Goal: Information Seeking & Learning: Learn about a topic

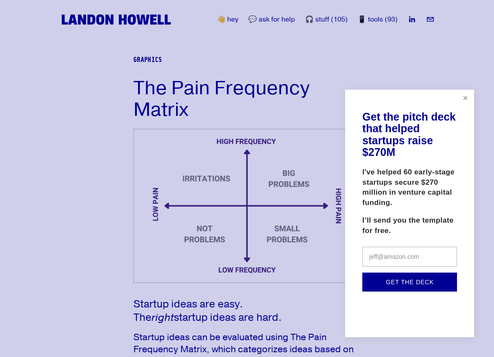
click at [463, 103] on link "Close" at bounding box center [465, 98] width 15 height 15
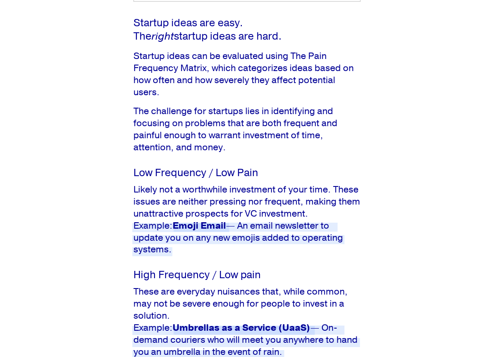
scroll to position [275, 0]
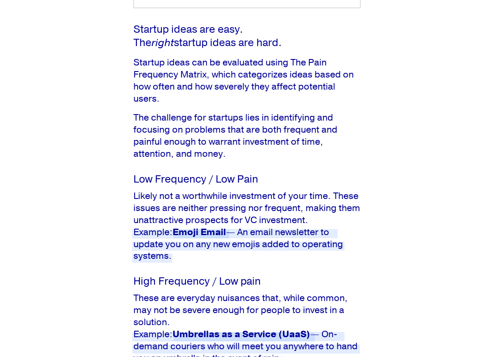
click at [413, 166] on article "The Pain Frequency Matrix Graphics [DATE] Written By [PERSON_NAME] Startup idea…" at bounding box center [247, 219] width 494 height 895
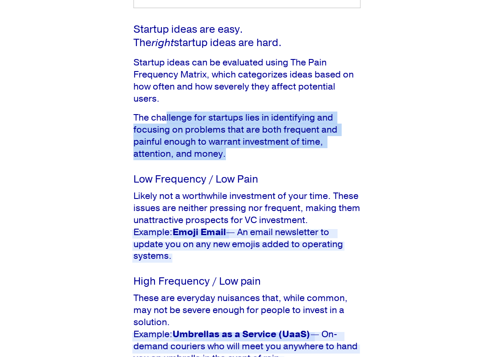
drag, startPoint x: 167, startPoint y: 117, endPoint x: 267, endPoint y: 153, distance: 105.8
click at [271, 153] on p "The challenge for startups lies in identifying and focusing on problems that ar…" at bounding box center [246, 136] width 227 height 48
click at [262, 152] on p "The challenge for startups lies in identifying and focusing on problems that ar…" at bounding box center [246, 136] width 227 height 48
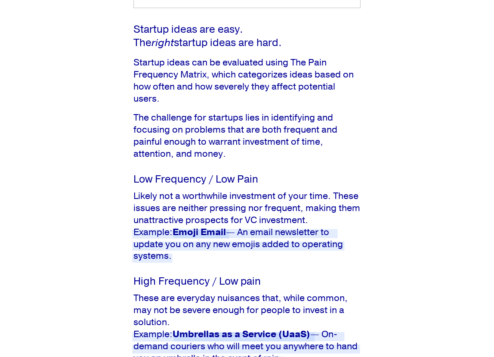
click at [171, 129] on p "The challenge for startups lies in identifying and focusing on problems that ar…" at bounding box center [246, 136] width 227 height 48
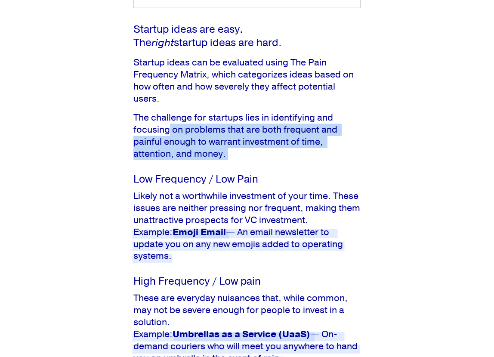
drag, startPoint x: 171, startPoint y: 129, endPoint x: 254, endPoint y: 160, distance: 89.3
click at [255, 160] on p "The challenge for startups lies in identifying and focusing on problems that ar…" at bounding box center [246, 136] width 227 height 48
click at [254, 160] on p "The challenge for startups lies in identifying and focusing on problems that ar…" at bounding box center [246, 136] width 227 height 48
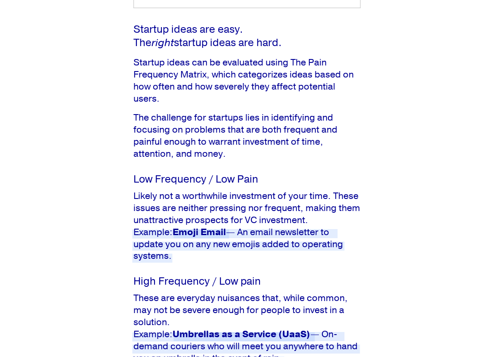
click at [286, 161] on div "Startup ideas are easy. The right startup ideas are hard. Startup ideas can be …" at bounding box center [246, 314] width 227 height 583
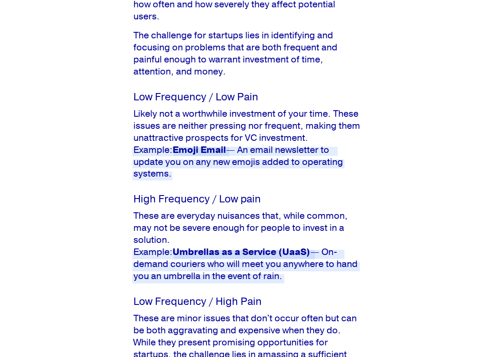
scroll to position [357, 0]
click at [179, 115] on p "Likely not a worthwhile investment of your time. These issues are neither press…" at bounding box center [246, 144] width 227 height 72
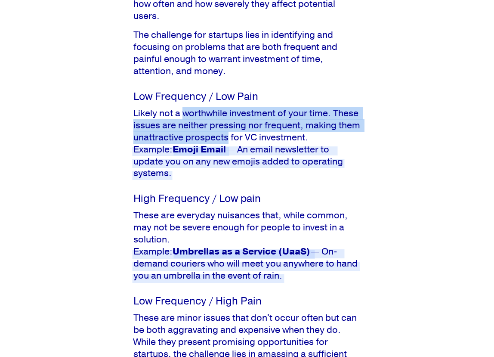
drag, startPoint x: 184, startPoint y: 110, endPoint x: 251, endPoint y: 133, distance: 71.6
click at [251, 134] on p "Likely not a worthwhile investment of your time. These issues are neither press…" at bounding box center [246, 144] width 227 height 72
click at [251, 133] on p "Likely not a worthwhile investment of your time. These issues are neither press…" at bounding box center [246, 144] width 227 height 72
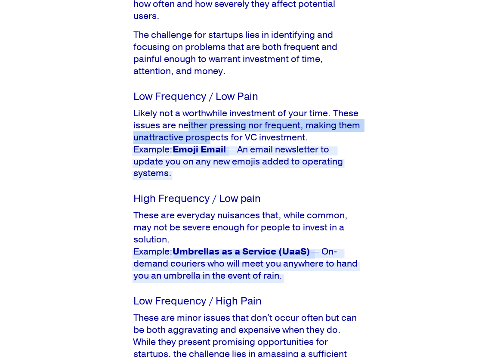
drag, startPoint x: 189, startPoint y: 125, endPoint x: 237, endPoint y: 140, distance: 49.8
click at [237, 140] on p "Likely not a worthwhile investment of your time. These issues are neither press…" at bounding box center [246, 144] width 227 height 72
drag, startPoint x: 156, startPoint y: 125, endPoint x: 216, endPoint y: 133, distance: 60.8
click at [216, 133] on p "Likely not a worthwhile investment of your time. These issues are neither press…" at bounding box center [246, 144] width 227 height 72
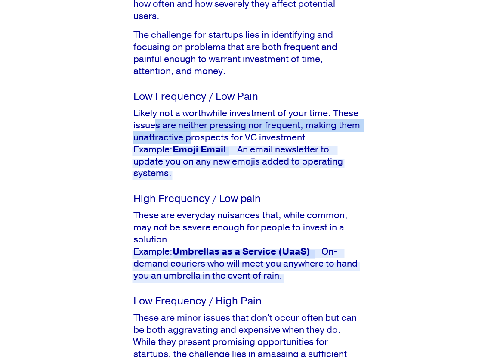
click at [216, 133] on p "Likely not a worthwhile investment of your time. These issues are neither press…" at bounding box center [246, 144] width 227 height 72
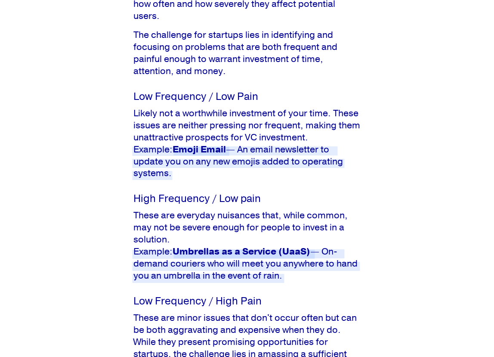
click at [349, 132] on p "Likely not a worthwhile investment of your time. These issues are neither press…" at bounding box center [246, 144] width 227 height 72
drag, startPoint x: 326, startPoint y: 114, endPoint x: 245, endPoint y: 128, distance: 82.1
click at [245, 128] on p "Likely not a worthwhile investment of your time. These issues are neither press…" at bounding box center [246, 144] width 227 height 72
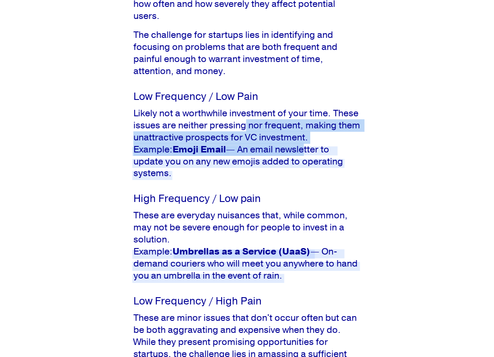
drag, startPoint x: 245, startPoint y: 128, endPoint x: 304, endPoint y: 147, distance: 62.3
click at [306, 149] on p "Likely not a worthwhile investment of your time. These issues are neither press…" at bounding box center [246, 144] width 227 height 72
click at [316, 131] on p "Likely not a worthwhile investment of your time. These issues are neither press…" at bounding box center [246, 144] width 227 height 72
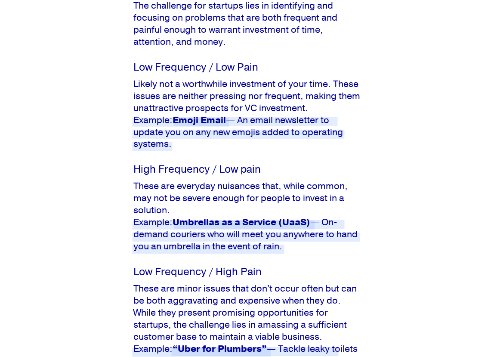
scroll to position [392, 0]
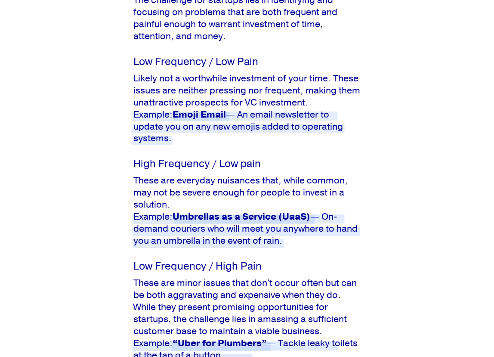
click at [360, 206] on p "These are everyday nuisances that, while common, may not be severe enough for p…" at bounding box center [246, 211] width 227 height 72
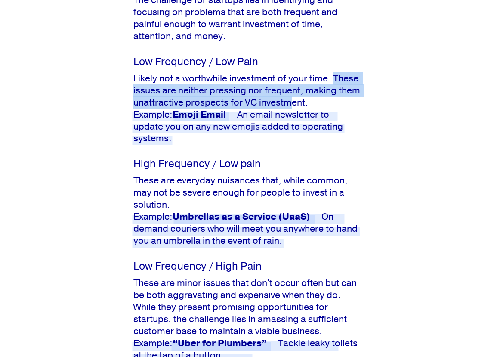
drag, startPoint x: 336, startPoint y: 83, endPoint x: 316, endPoint y: 101, distance: 27.1
click at [315, 101] on p "Likely not a worthwhile investment of your time. These issues are neither press…" at bounding box center [246, 109] width 227 height 72
click at [316, 101] on p "Likely not a worthwhile investment of your time. These issues are neither press…" at bounding box center [246, 109] width 227 height 72
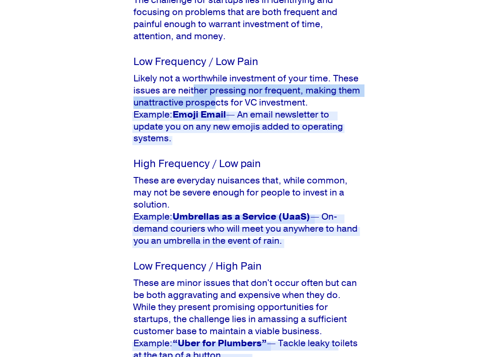
drag, startPoint x: 194, startPoint y: 90, endPoint x: 231, endPoint y: 104, distance: 39.5
click at [241, 104] on p "Likely not a worthwhile investment of your time. These issues are neither press…" at bounding box center [246, 109] width 227 height 72
click at [231, 104] on p "Likely not a worthwhile investment of your time. These issues are neither press…" at bounding box center [246, 109] width 227 height 72
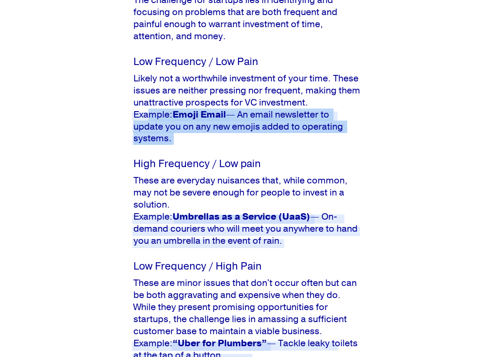
drag, startPoint x: 149, startPoint y: 112, endPoint x: 222, endPoint y: 145, distance: 80.5
click at [221, 145] on p "Likely not a worthwhile investment of your time. These issues are neither press…" at bounding box center [246, 109] width 227 height 72
click at [222, 145] on p "Likely not a worthwhile investment of your time. These issues are neither press…" at bounding box center [246, 109] width 227 height 72
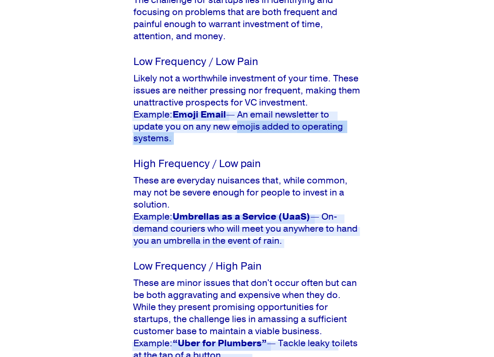
drag, startPoint x: 234, startPoint y: 129, endPoint x: 236, endPoint y: 148, distance: 19.5
click at [236, 148] on div "Startup ideas are easy. The right startup ideas are hard. Startup ideas can be …" at bounding box center [246, 196] width 227 height 583
click at [237, 148] on div "Startup ideas are easy. The right startup ideas are hard. Startup ideas can be …" at bounding box center [246, 196] width 227 height 583
drag, startPoint x: 189, startPoint y: 135, endPoint x: 226, endPoint y: 143, distance: 37.9
click at [228, 143] on p "Likely not a worthwhile investment of your time. These issues are neither press…" at bounding box center [246, 109] width 227 height 72
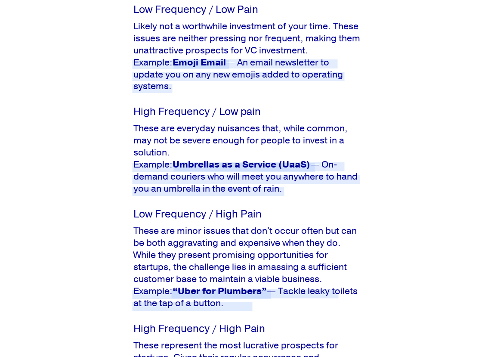
scroll to position [448, 0]
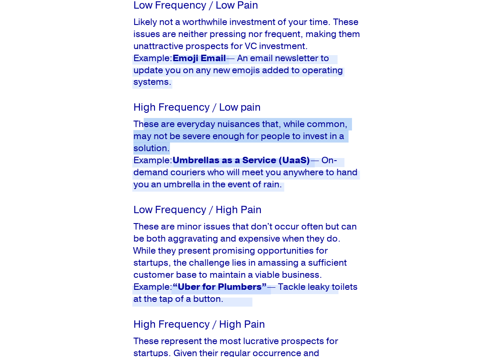
drag, startPoint x: 144, startPoint y: 126, endPoint x: 197, endPoint y: 151, distance: 59.5
click at [197, 151] on p "These are everyday nuisances that, while common, may not be severe enough for p…" at bounding box center [246, 154] width 227 height 72
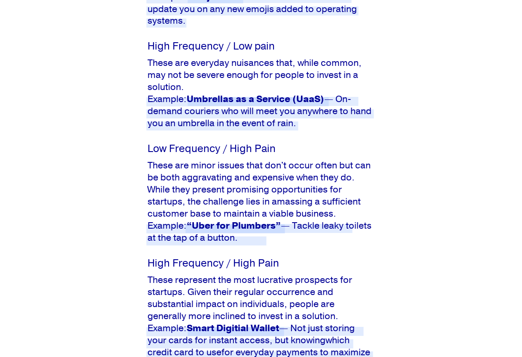
scroll to position [510, 0]
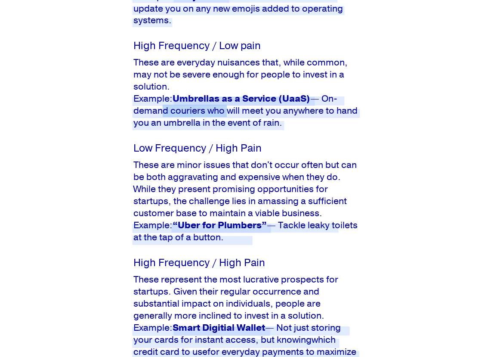
drag, startPoint x: 176, startPoint y: 107, endPoint x: 225, endPoint y: 114, distance: 50.0
click at [225, 114] on span "Example: Umbrellas as a Service (UaaS) — On-demand couriers who will meet you a…" at bounding box center [246, 111] width 226 height 36
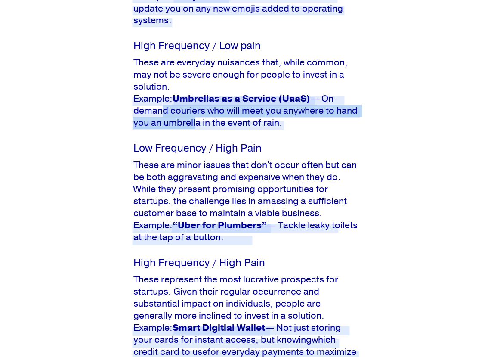
drag, startPoint x: 158, startPoint y: 114, endPoint x: 194, endPoint y: 128, distance: 37.9
click at [194, 128] on span "Example: Umbrellas as a Service (UaaS) — On-demand couriers who will meet you a…" at bounding box center [246, 111] width 226 height 36
click at [302, 127] on p "These are everyday nuisances that, while common, may not be severe enough for p…" at bounding box center [246, 93] width 227 height 72
drag, startPoint x: 229, startPoint y: 112, endPoint x: 255, endPoint y: 125, distance: 28.3
click at [259, 125] on span "Example: Umbrellas as a Service (UaaS) — On-demand couriers who will meet you a…" at bounding box center [246, 111] width 226 height 36
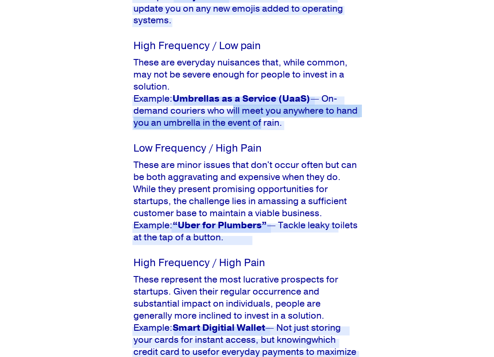
click at [255, 125] on span "Example: Umbrellas as a Service (UaaS) — On-demand couriers who will meet you a…" at bounding box center [246, 111] width 226 height 36
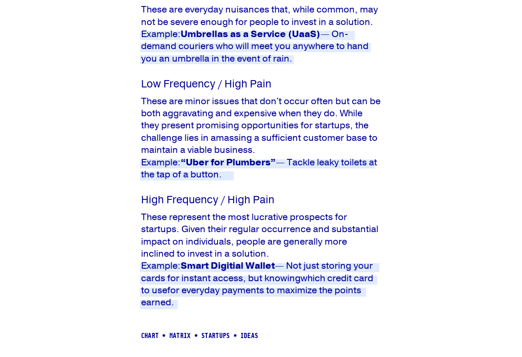
scroll to position [557, 0]
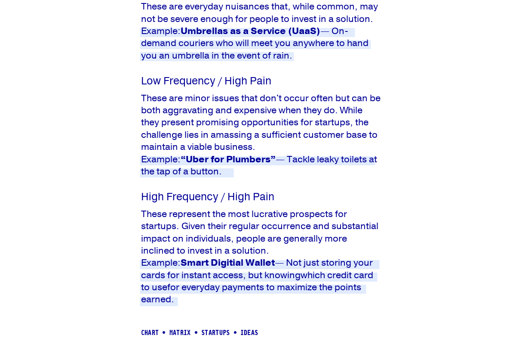
click at [340, 99] on p "These are minor issues that don't occur often but can be both aggravating and e…" at bounding box center [261, 135] width 240 height 86
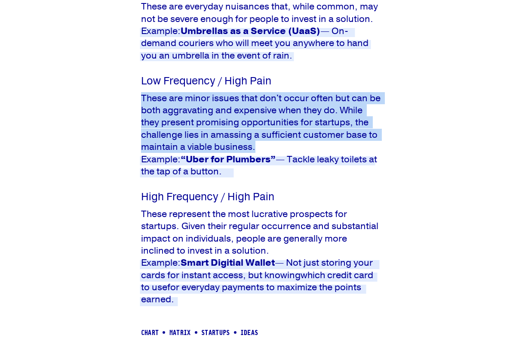
drag, startPoint x: 141, startPoint y: 98, endPoint x: 260, endPoint y: 151, distance: 130.2
click at [262, 151] on p "These are minor issues that don't occur often but can be both aggravating and e…" at bounding box center [261, 135] width 240 height 86
click at [260, 151] on p "These are minor issues that don't occur often but can be both aggravating and e…" at bounding box center [261, 135] width 240 height 86
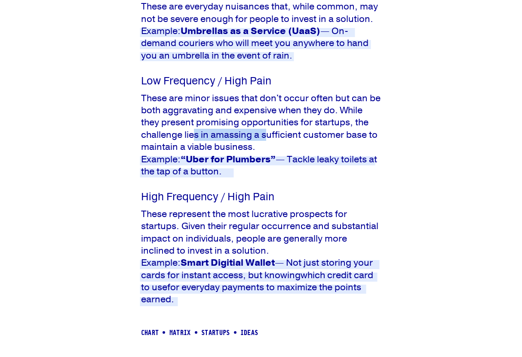
drag, startPoint x: 197, startPoint y: 137, endPoint x: 257, endPoint y: 143, distance: 60.5
click at [257, 143] on p "These are minor issues that don't occur often but can be both aggravating and e…" at bounding box center [261, 135] width 240 height 86
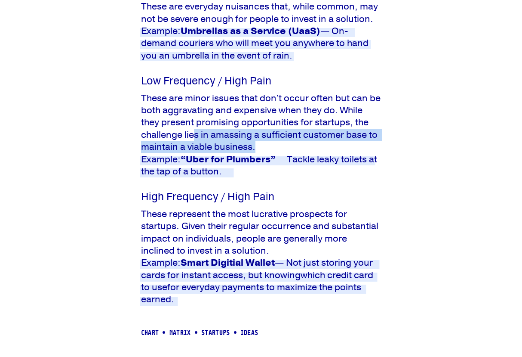
click at [257, 143] on p "These are minor issues that don't occur often but can be both aggravating and e…" at bounding box center [261, 135] width 240 height 86
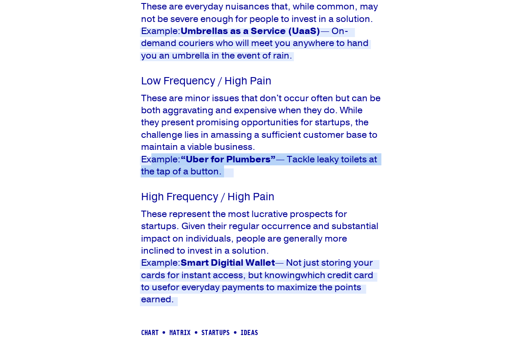
drag, startPoint x: 151, startPoint y: 161, endPoint x: 262, endPoint y: 190, distance: 114.2
click at [261, 189] on div "Startup ideas are easy. The right startup ideas are hard. Startup ideas can be …" at bounding box center [261, 29] width 240 height 554
click at [262, 190] on div "Startup ideas are easy. The right startup ideas are hard. Startup ideas can be …" at bounding box center [261, 29] width 240 height 554
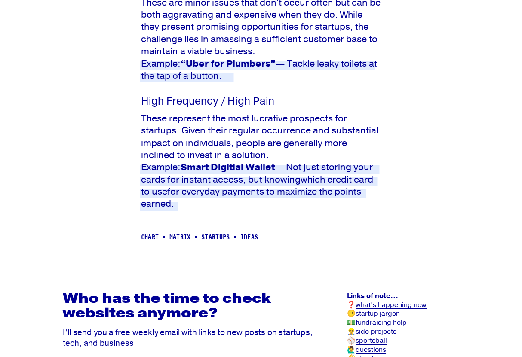
scroll to position [656, 0]
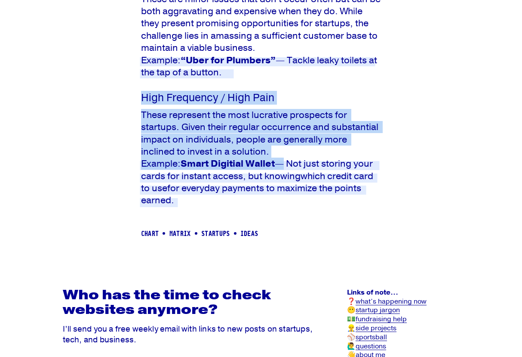
drag, startPoint x: 142, startPoint y: 98, endPoint x: 267, endPoint y: 163, distance: 141.3
click at [267, 163] on strong "Smart Digitial Wallet" at bounding box center [228, 163] width 94 height 12
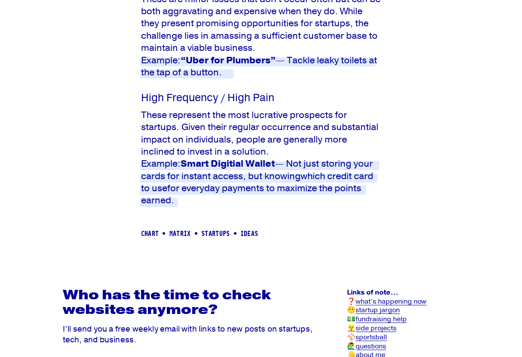
drag, startPoint x: 171, startPoint y: 170, endPoint x: 216, endPoint y: 213, distance: 62.7
